Goal: Transaction & Acquisition: Book appointment/travel/reservation

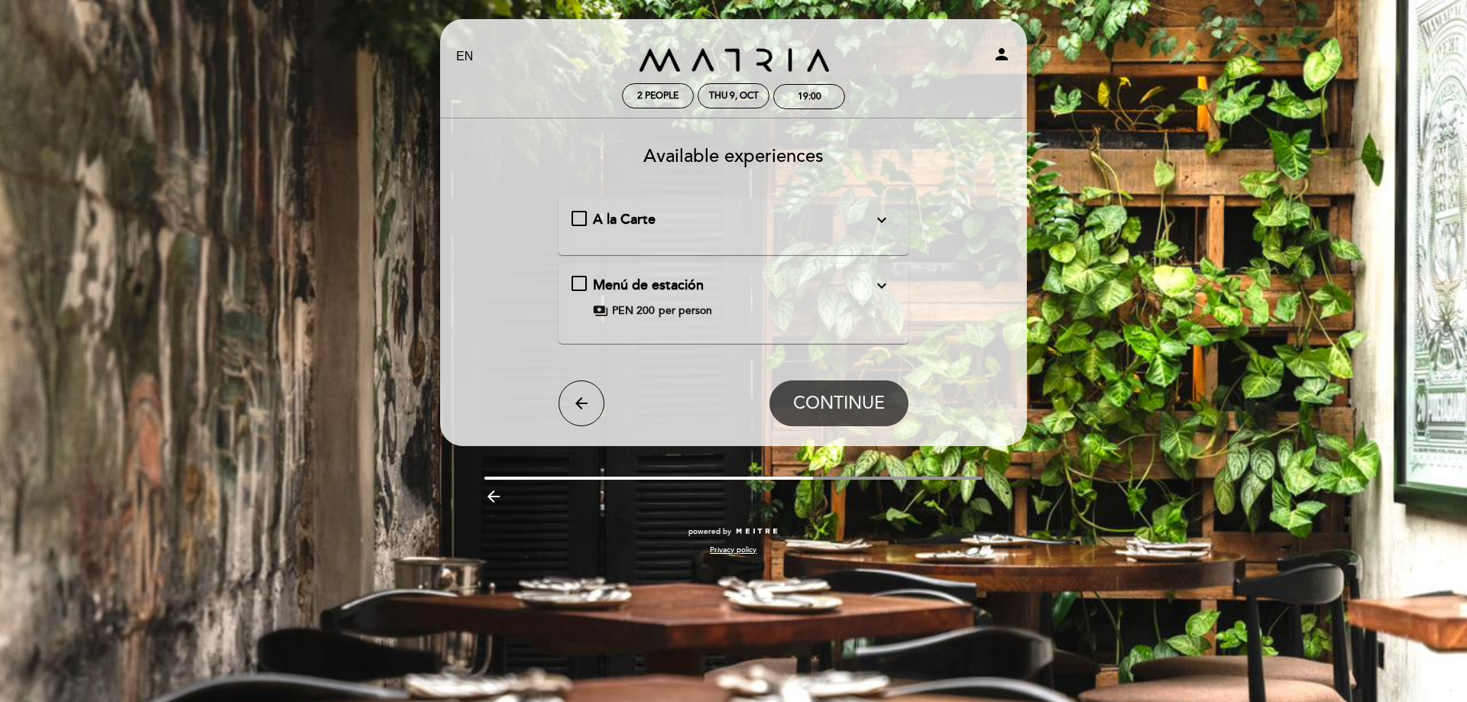
click at [856, 285] on div "Menú de estación expand_more" at bounding box center [733, 286] width 280 height 20
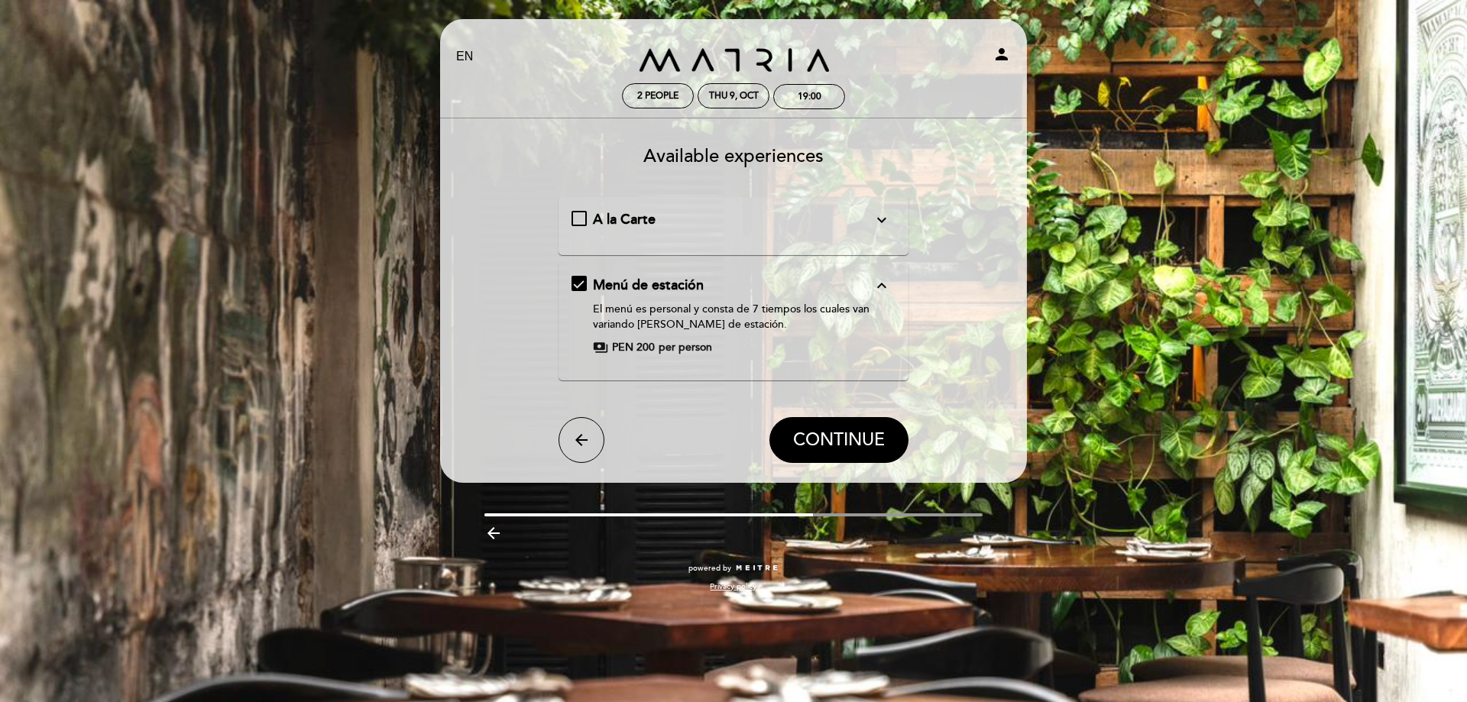
click at [869, 223] on button "expand_more" at bounding box center [882, 220] width 28 height 20
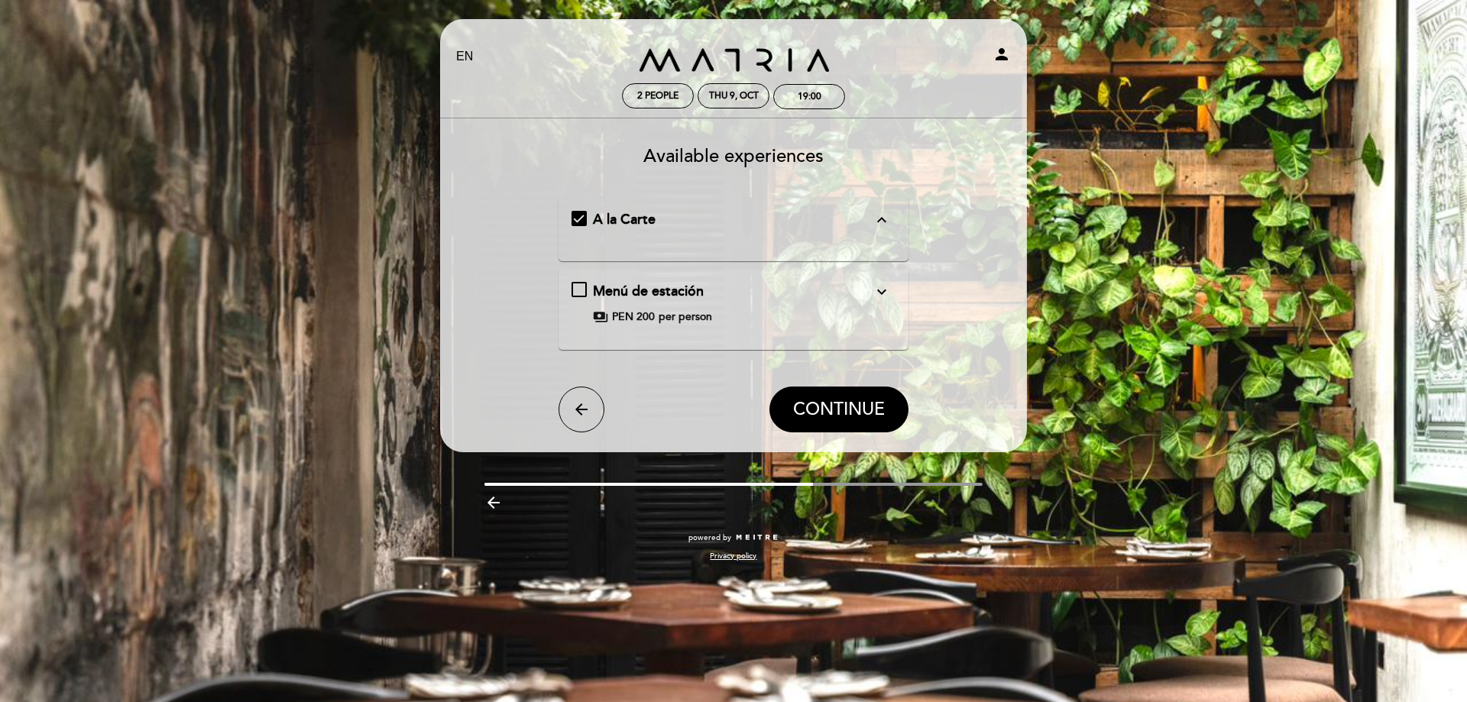
click at [871, 222] on button "expand_less" at bounding box center [882, 220] width 28 height 20
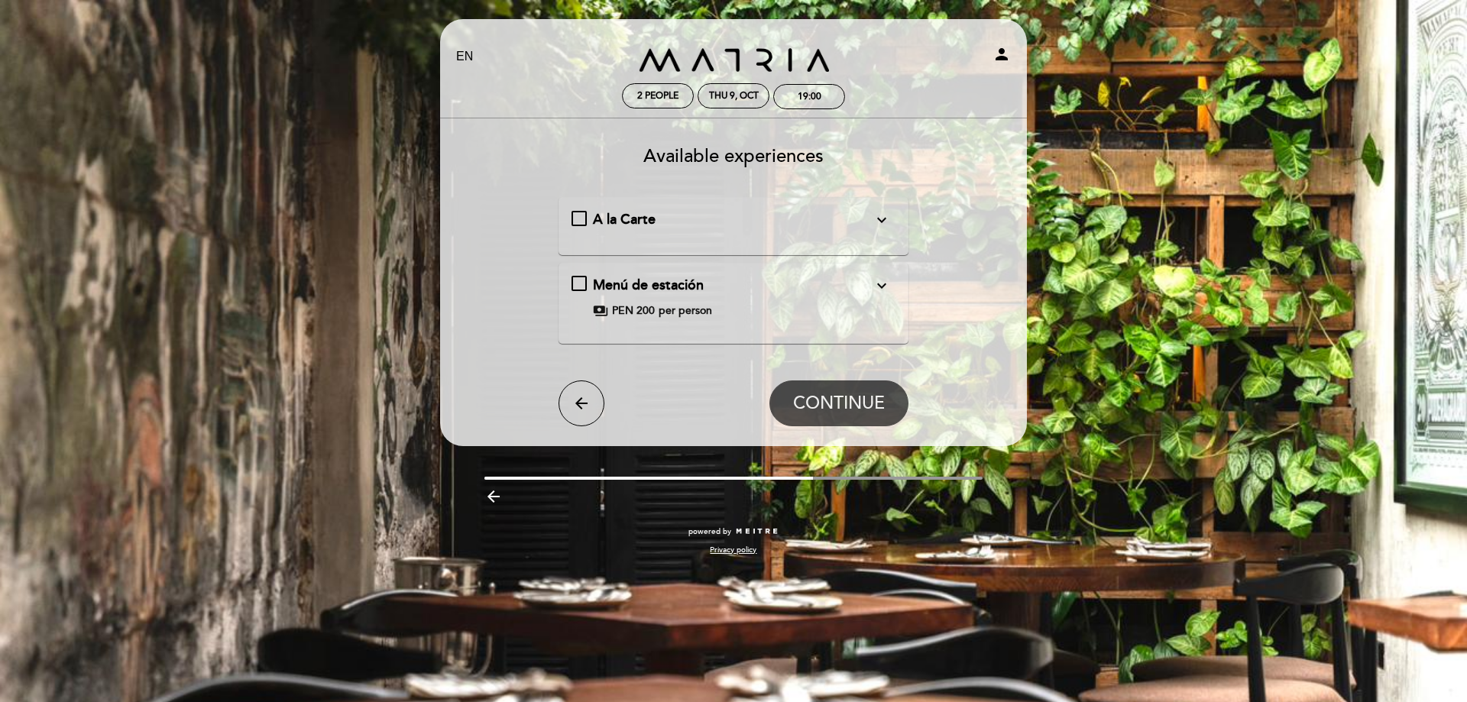
click at [581, 286] on div "Menú de estación expand_more El menú es personal y consta de 7 tiempos los cual…" at bounding box center [733, 297] width 325 height 43
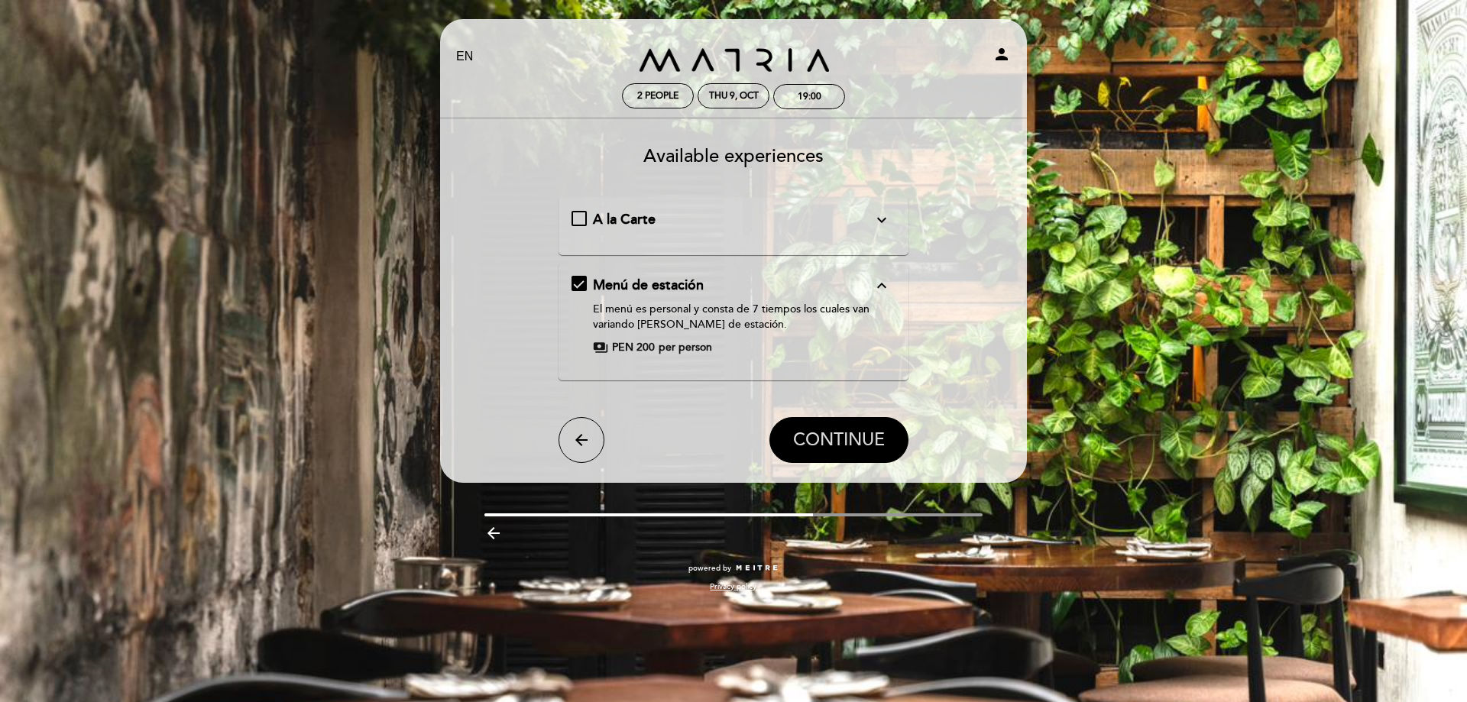
click at [853, 437] on span "CONTINUE" at bounding box center [839, 439] width 92 height 21
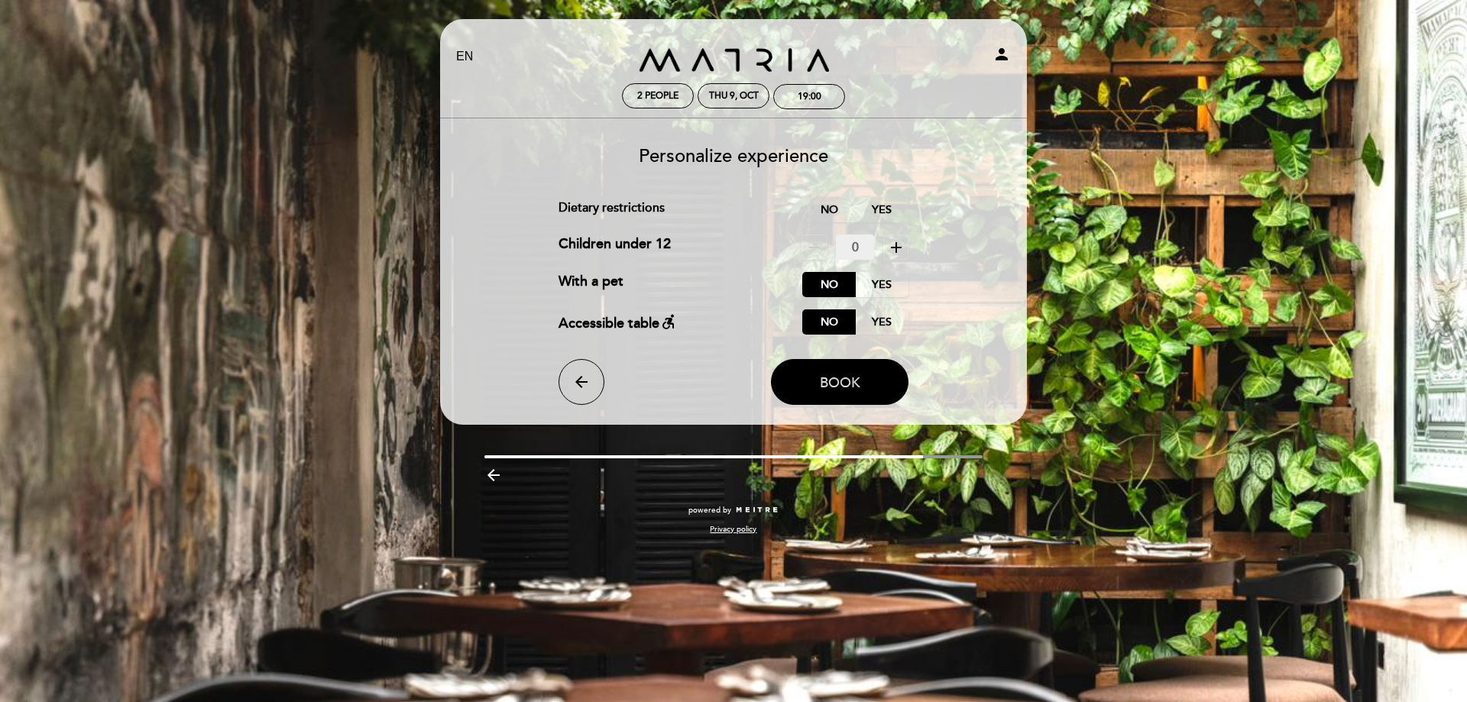
click at [847, 376] on span "Book" at bounding box center [840, 382] width 40 height 17
click at [830, 203] on label "No" at bounding box center [828, 209] width 53 height 25
click at [846, 385] on span "Book" at bounding box center [840, 382] width 40 height 17
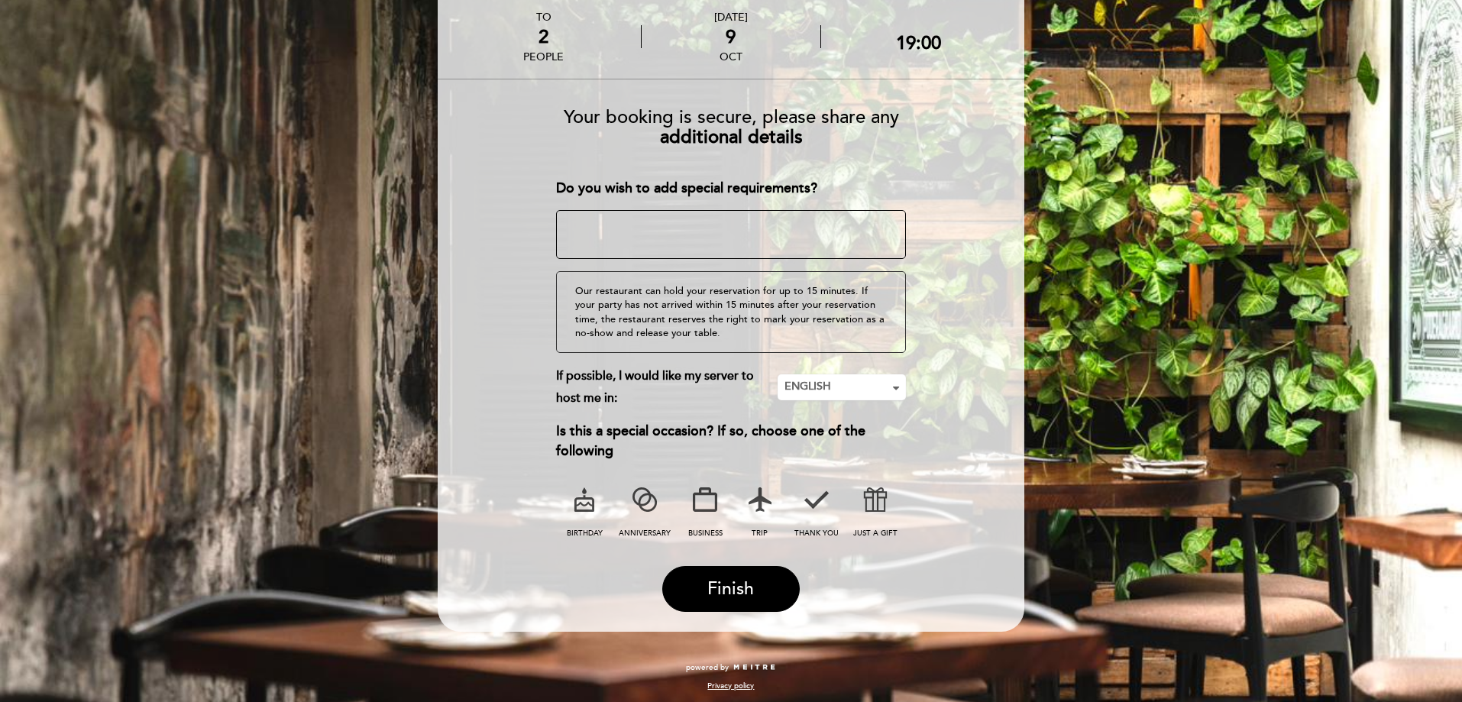
scroll to position [86, 0]
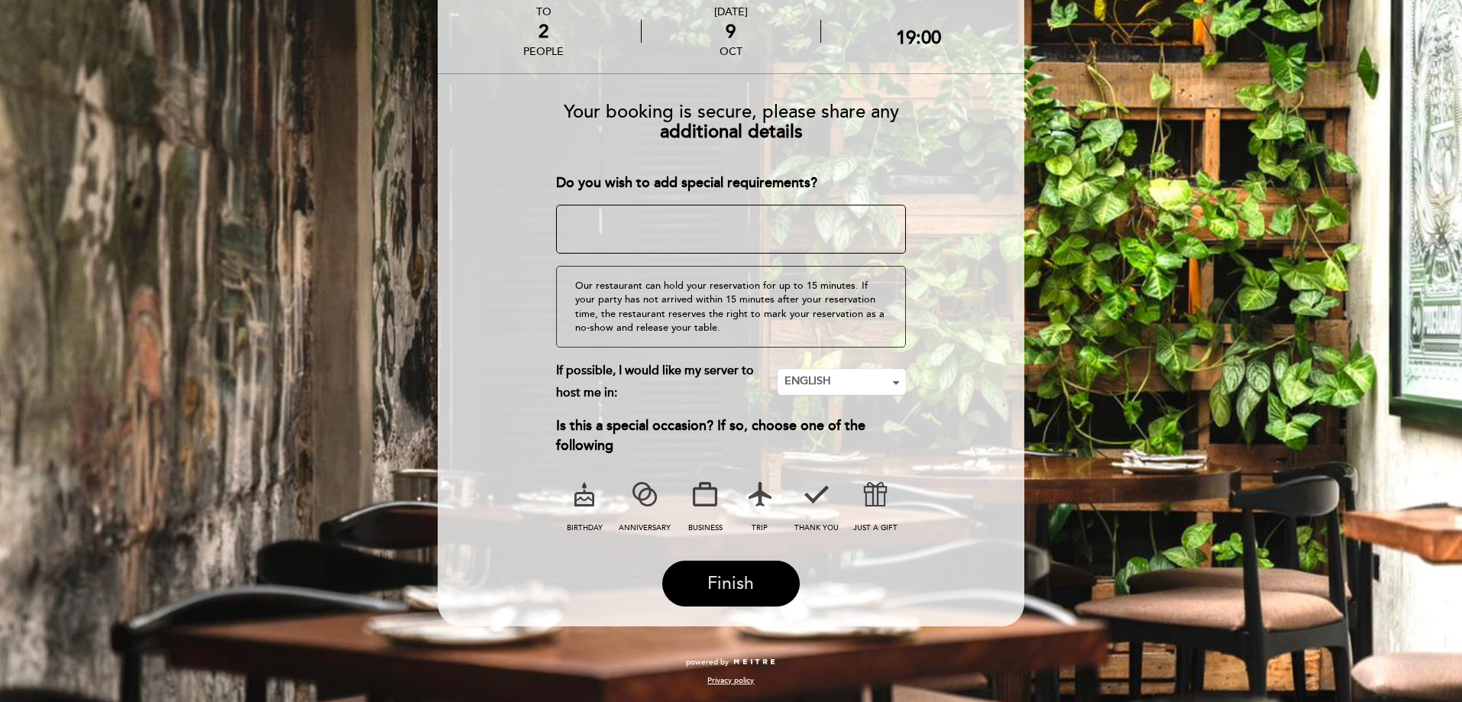
click at [749, 582] on span "Finish" at bounding box center [730, 583] width 47 height 21
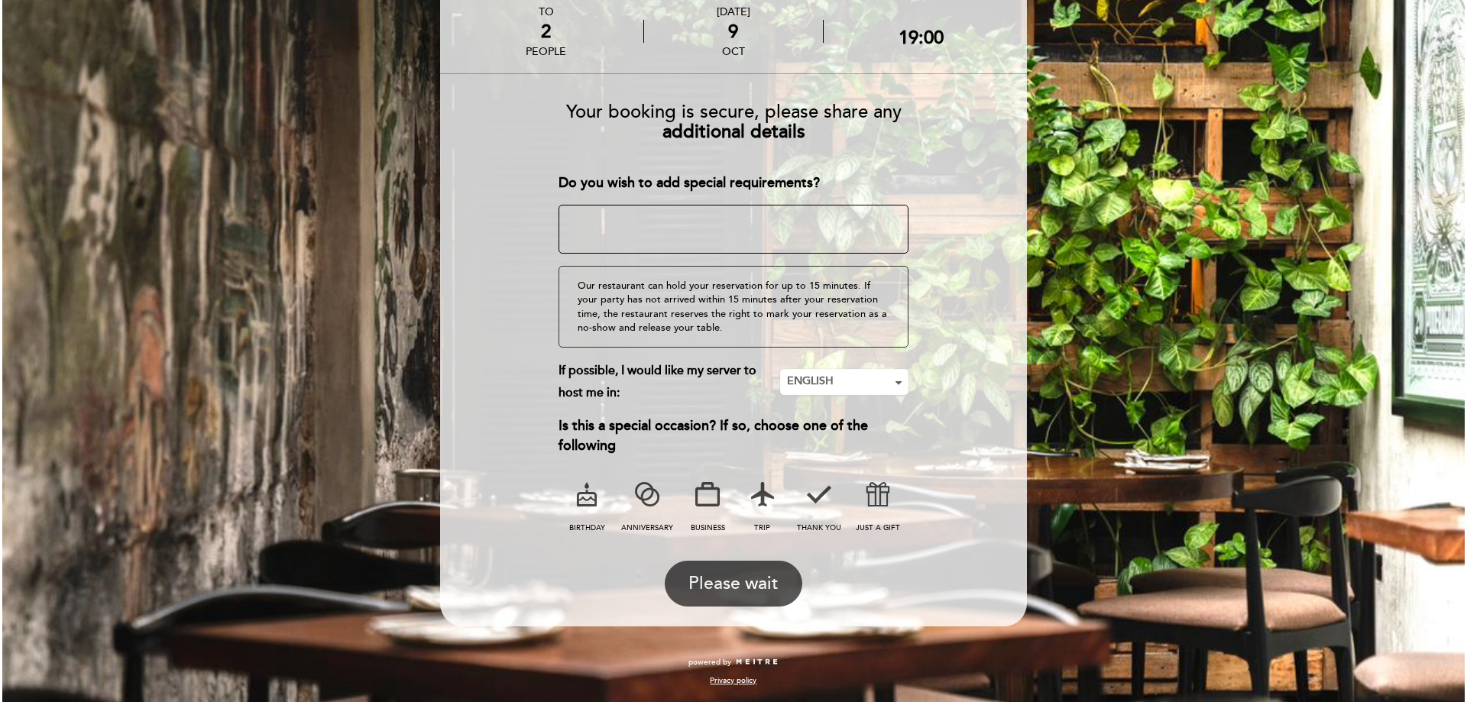
scroll to position [0, 0]
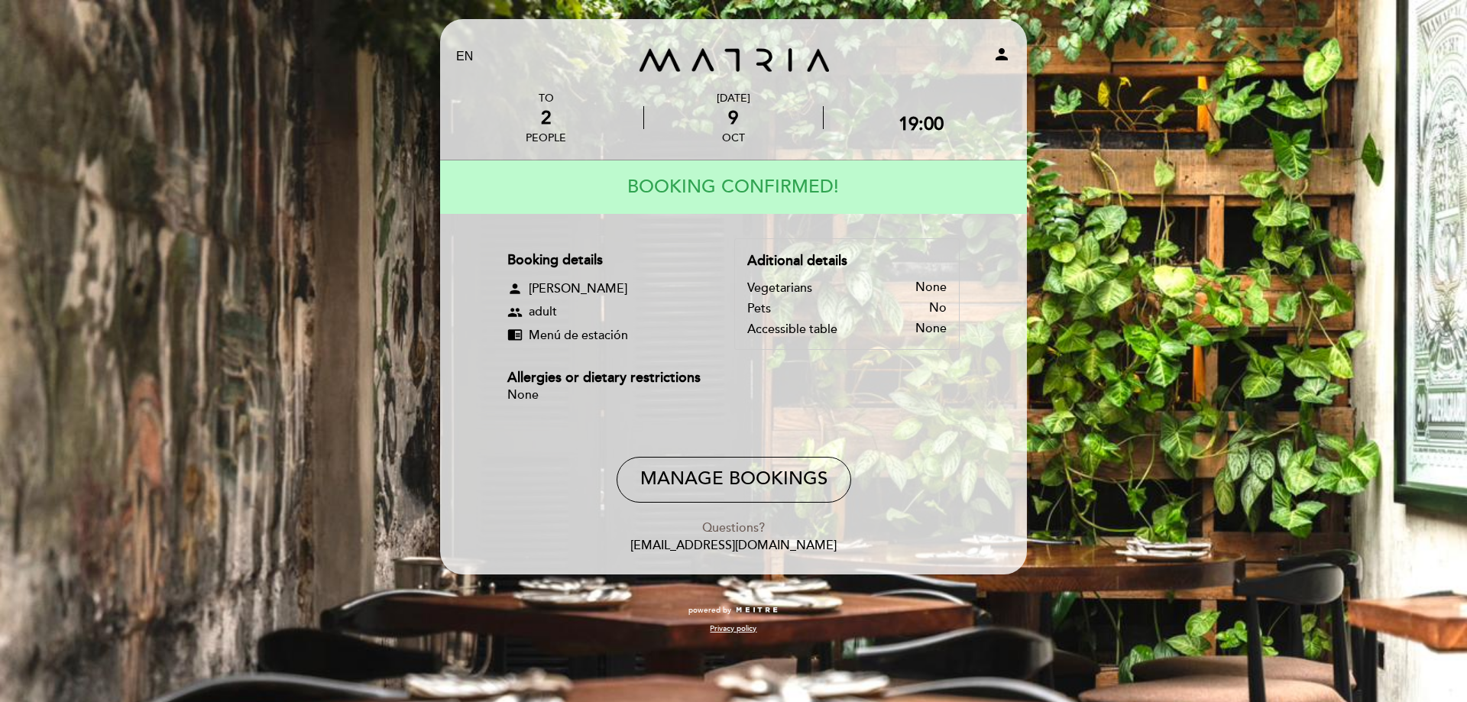
click at [1225, 98] on div "EN ES PT [GEOGRAPHIC_DATA] person TO 2 people [DATE] 19:00" at bounding box center [733, 351] width 1467 height 702
click at [1154, 396] on div "EN ES PT [GEOGRAPHIC_DATA] person TO 2 people [DATE] 19:00" at bounding box center [733, 351] width 1467 height 702
click at [1147, 204] on div "EN ES PT [GEOGRAPHIC_DATA] person TO 2 people [DATE] 19:00" at bounding box center [733, 351] width 1467 height 702
